Goal: Task Accomplishment & Management: Manage account settings

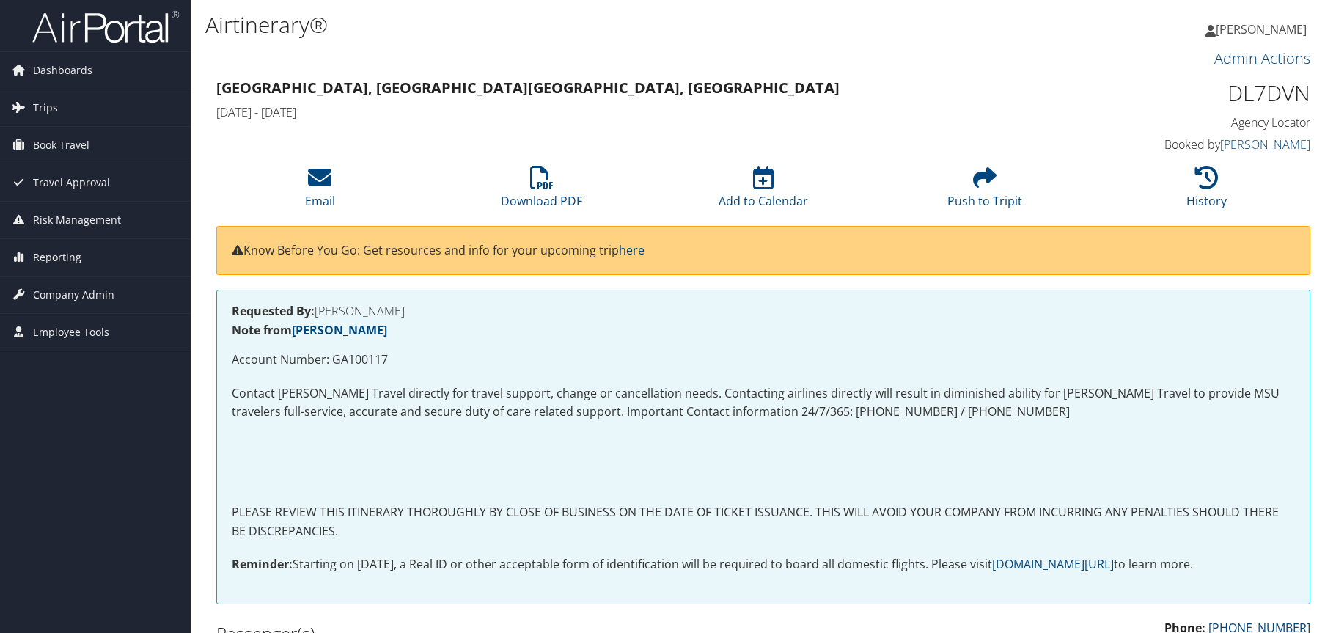
scroll to position [1980, 0]
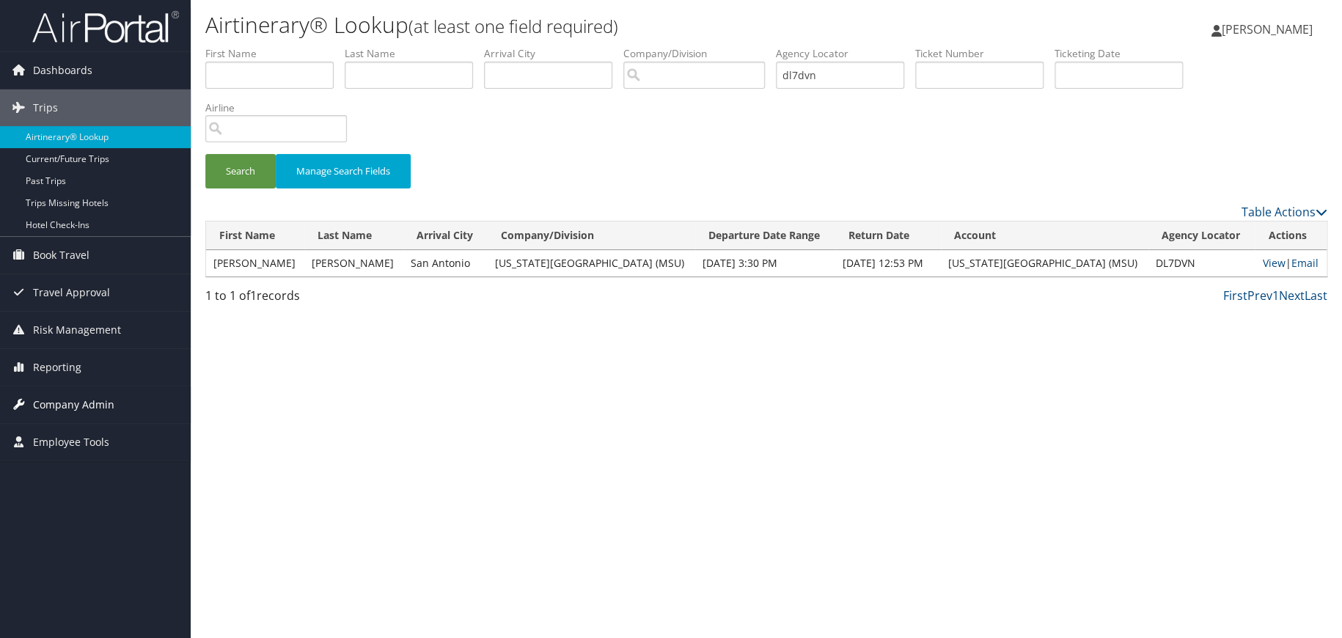
click at [78, 402] on span "Company Admin" at bounding box center [73, 405] width 81 height 37
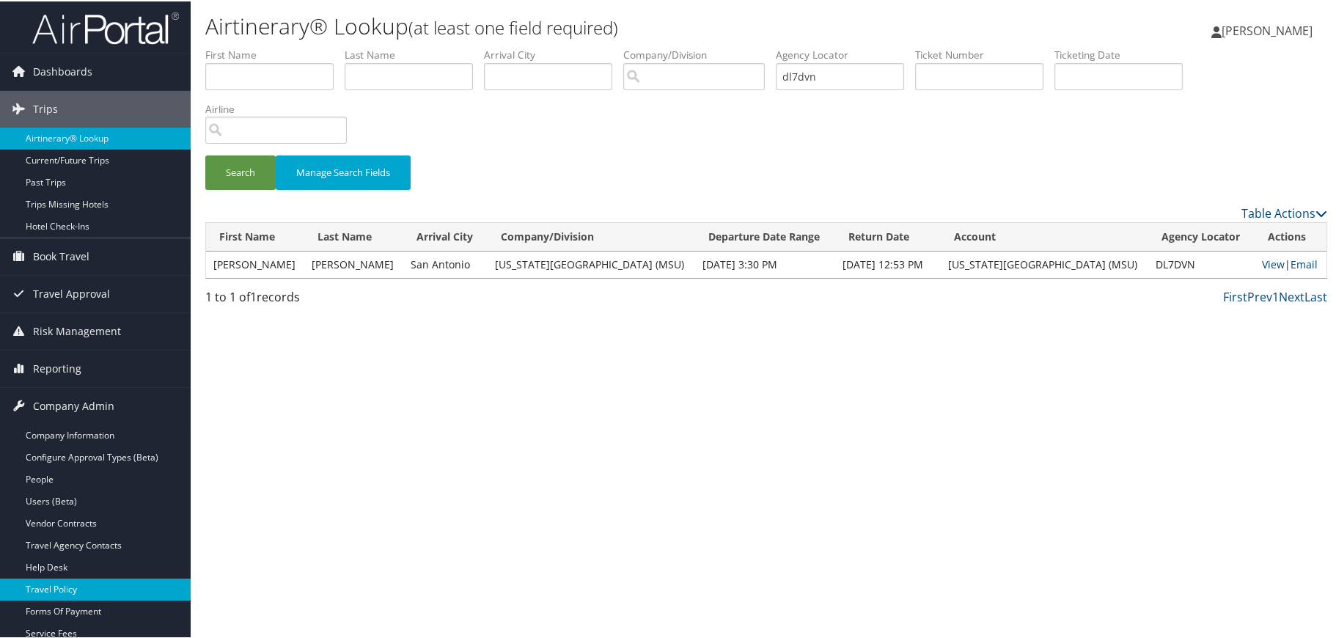
click at [73, 585] on link "Travel Policy" at bounding box center [95, 588] width 191 height 22
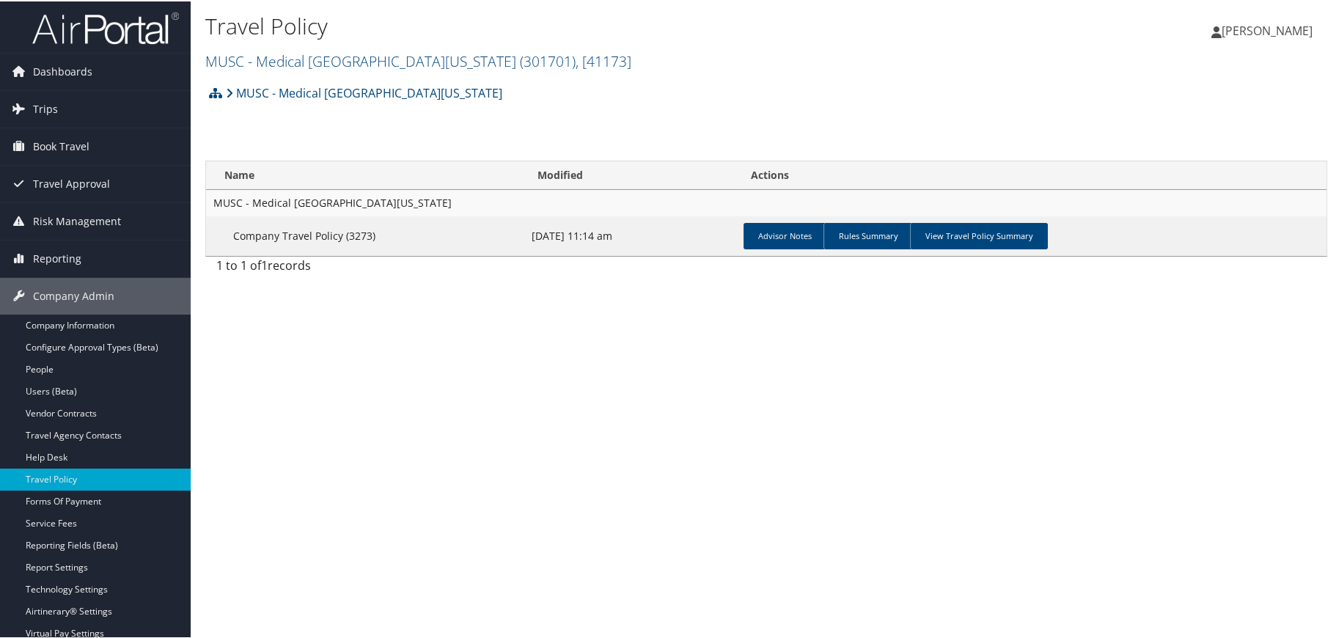
click at [293, 43] on div "Travel Policy [GEOGRAPHIC_DATA][US_STATE] ( 301701 ) , [ 41173 ] [GEOGRAPHIC_DA…" at bounding box center [579, 41] width 748 height 62
click at [293, 59] on link "MUSC - [GEOGRAPHIC_DATA][US_STATE] ( 301701 ) , [ 41173 ]" at bounding box center [418, 60] width 426 height 20
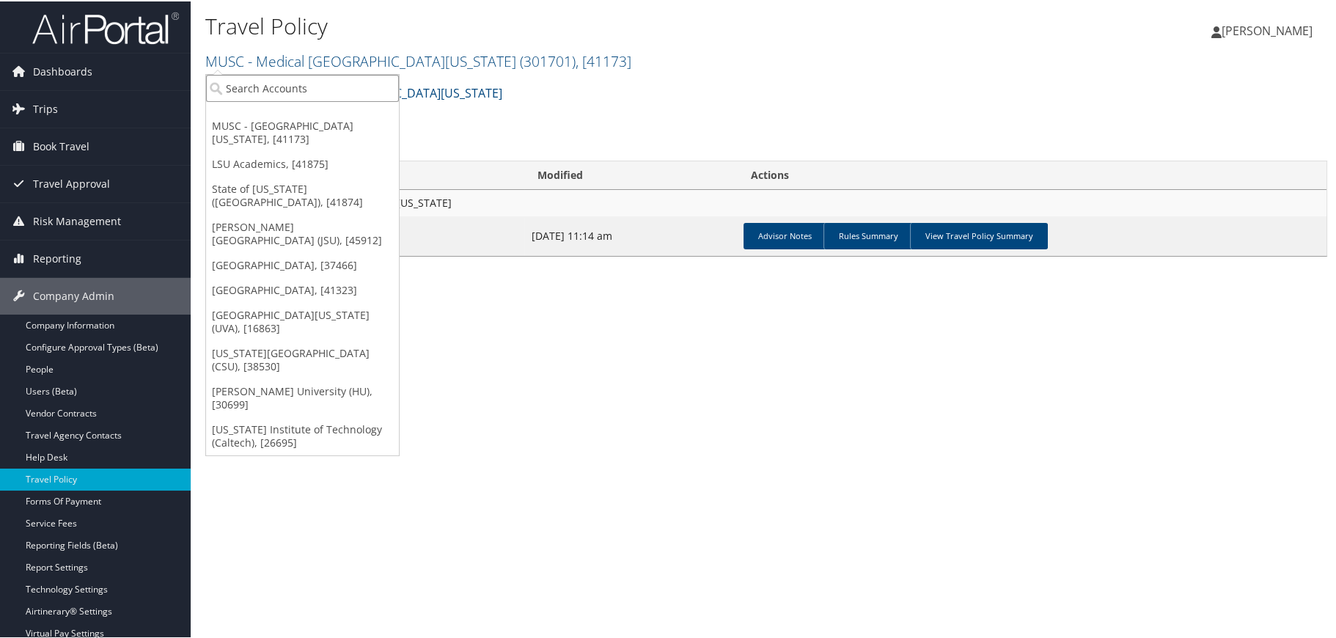
click at [290, 76] on input "search" at bounding box center [302, 86] width 193 height 27
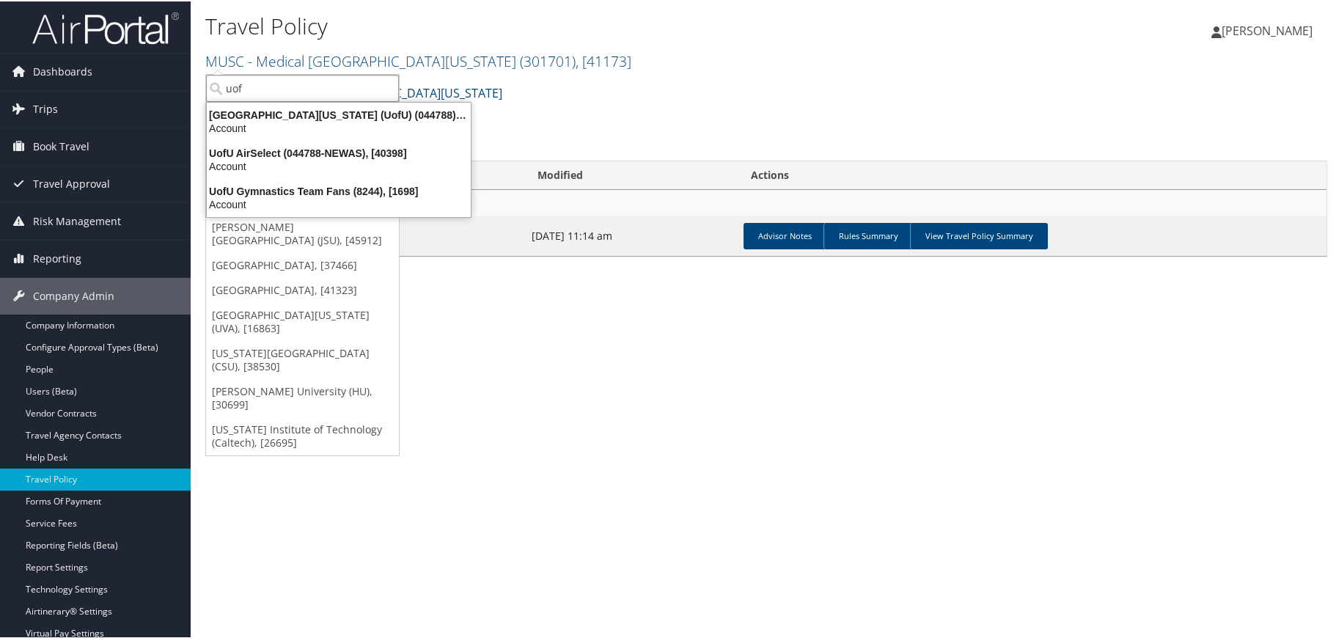
type input "uofu"
click at [279, 109] on div "[GEOGRAPHIC_DATA][US_STATE] (UofU) (044788), [9807]" at bounding box center [339, 113] width 282 height 13
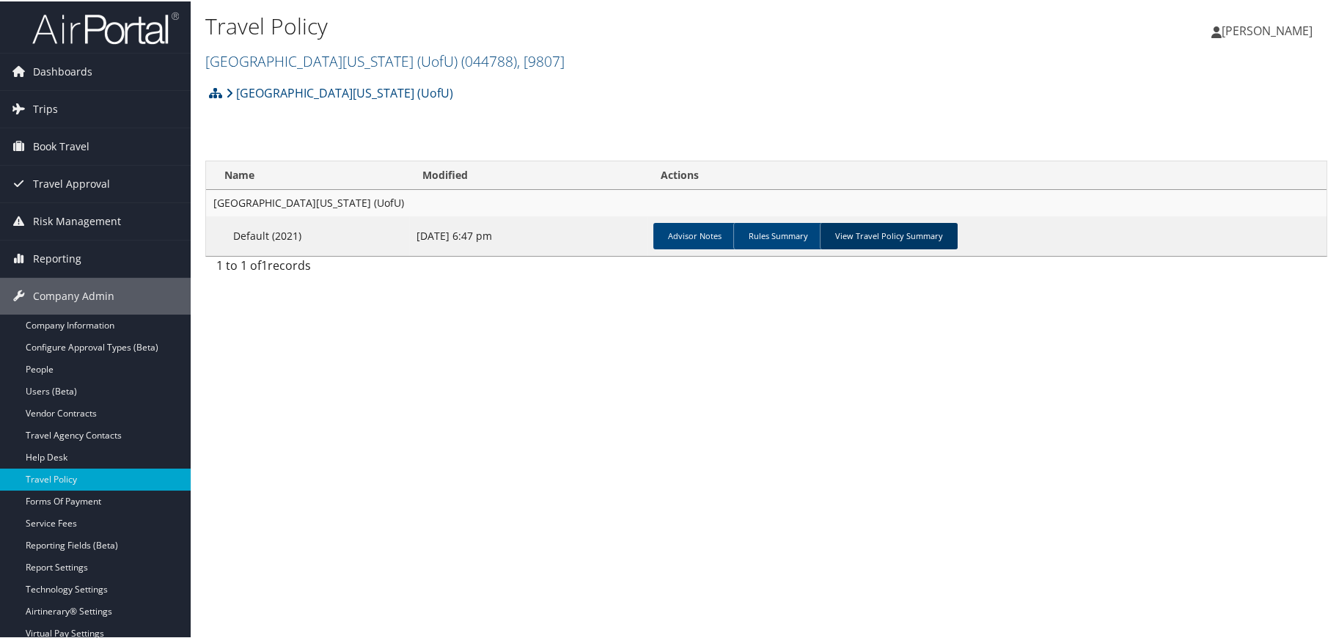
click at [887, 234] on link "View Travel Policy Summary" at bounding box center [889, 235] width 138 height 26
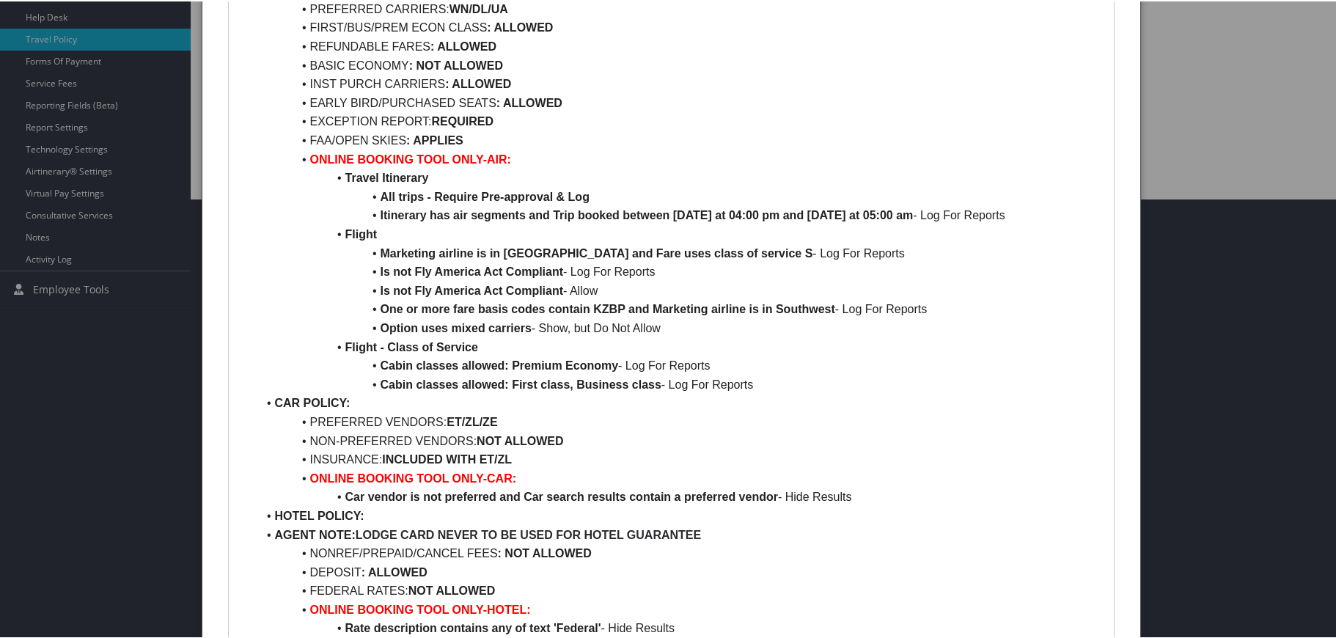
scroll to position [367, 0]
